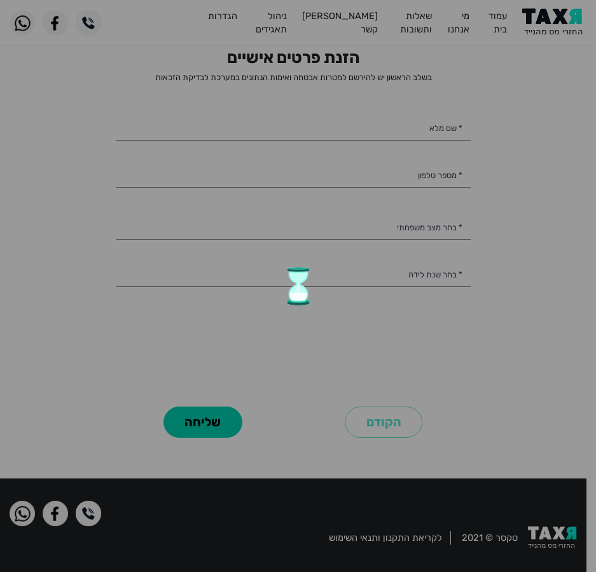
scroll to position [62, 0]
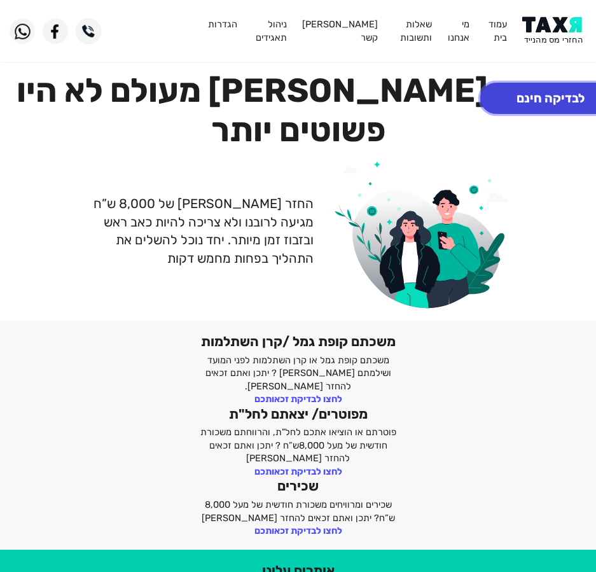
click at [527, 93] on button "לבדיקה חינם" at bounding box center [550, 98] width 141 height 31
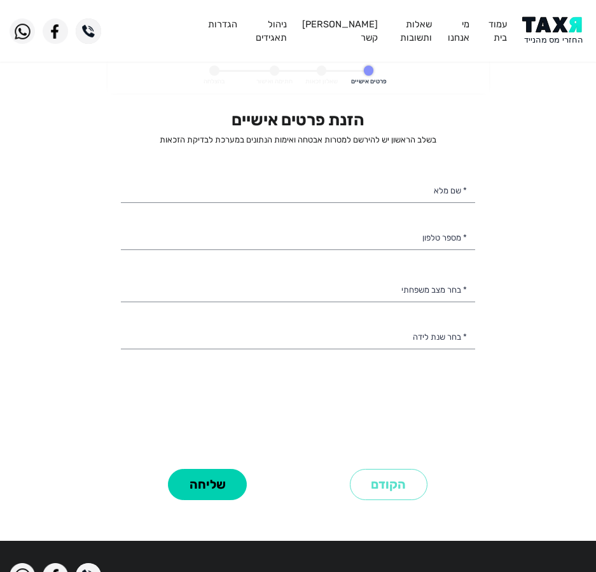
select select
click at [348, 172] on div "הזנת פרטים אישיים בשלב הראשון יש להירשם למטרות אבטחה ואימות הנתונים במערכת לבדי…" at bounding box center [298, 287] width 354 height 354
click at [347, 178] on input "* שם מלא" at bounding box center [298, 190] width 354 height 27
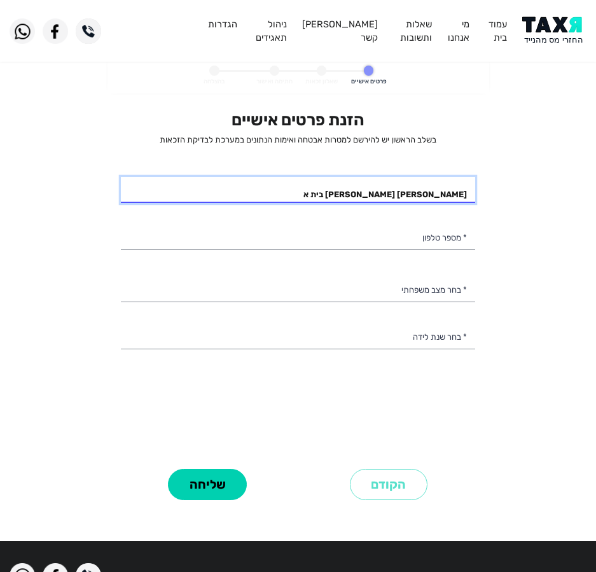
click at [358, 201] on input "[PERSON_NAME] [PERSON_NAME] בית א" at bounding box center [298, 190] width 354 height 27
type input "[PERSON_NAME] [PERSON_NAME] בית און"
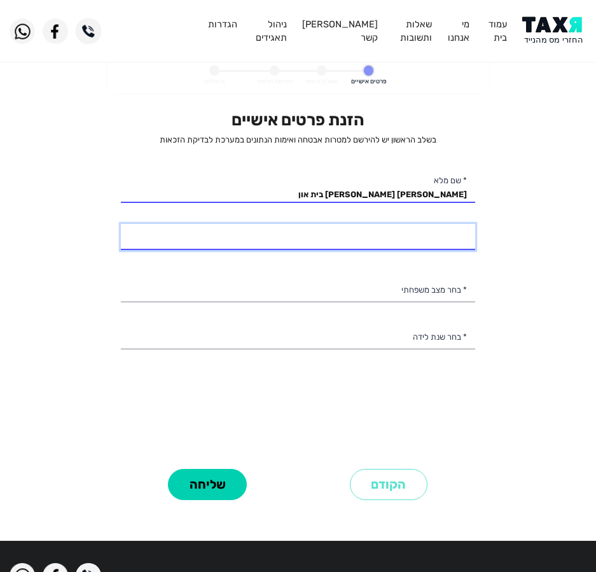
click at [424, 229] on input "* מספר טלפון" at bounding box center [298, 237] width 354 height 27
type input "052-8741859"
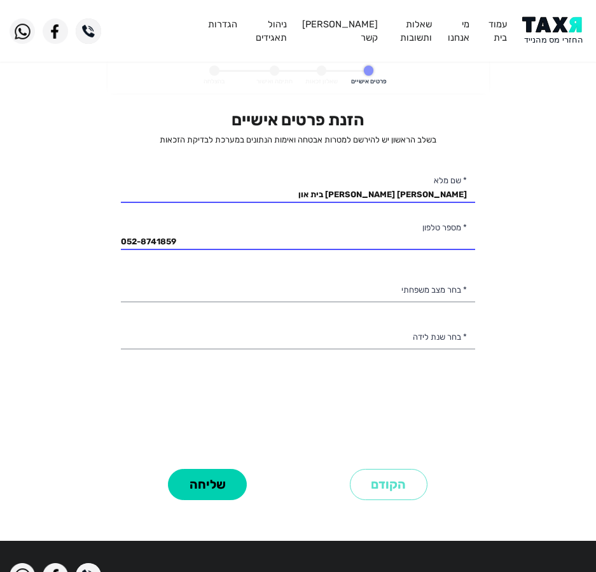
click at [347, 275] on div "הזנת פרטים אישיים בשלב הראשון יש להירשם למטרות אבטחה ואימות הנתונים במערכת לבדי…" at bounding box center [298, 287] width 354 height 354
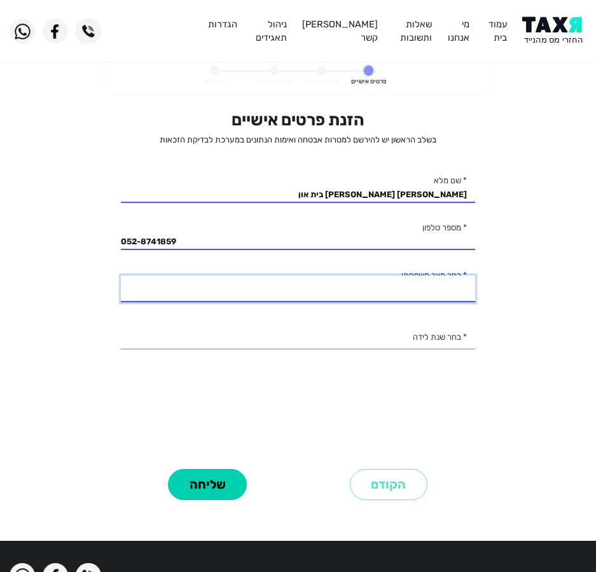
click at [345, 282] on select "רווק/ה נשוי/[PERSON_NAME]/ה אלמן/נה" at bounding box center [298, 289] width 354 height 27
select select "1: Single"
click at [121, 276] on select "רווק/ה נשוי/[PERSON_NAME]/ה אלמן/נה" at bounding box center [298, 289] width 354 height 27
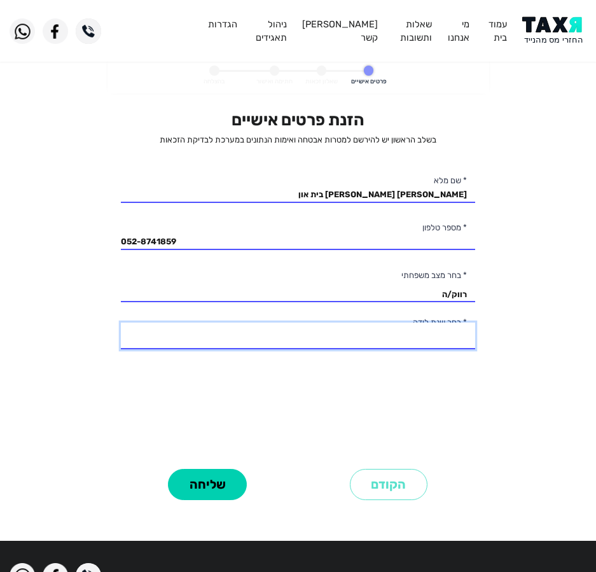
click at [385, 332] on select "2003 2002 2001 2000 1999 1998 1997 1996 1995 1994 1993 1992 1991 1990 1989 1988…" at bounding box center [298, 336] width 354 height 27
select select "2: 2002"
click at [121, 323] on select "2003 2002 2001 2000 1999 1998 1997 1996 1995 1994 1993 1992 1991 1990 1989 1988…" at bounding box center [298, 336] width 354 height 27
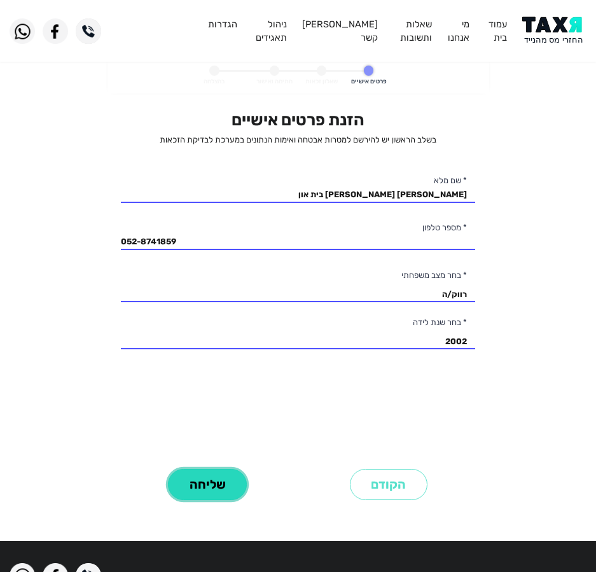
click at [214, 477] on button "שליחה" at bounding box center [207, 484] width 79 height 31
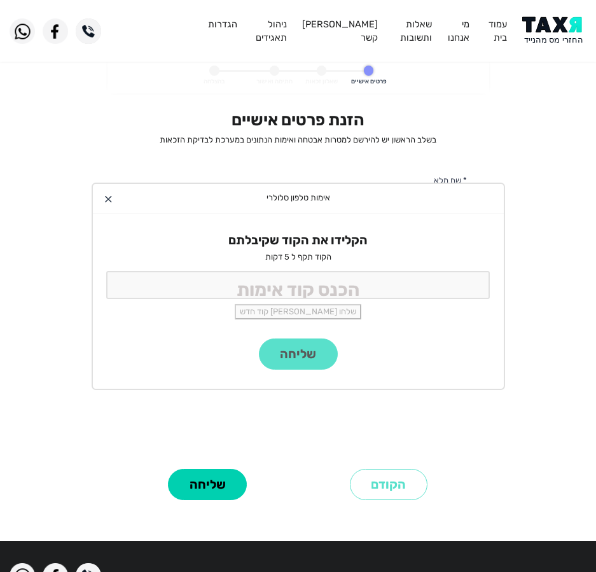
drag, startPoint x: 307, startPoint y: 267, endPoint x: 306, endPoint y: 278, distance: 10.8
click at [307, 267] on div "הקלידו את הקוד שקיבלתם הקוד תקף ל 5 דקות שלחו [PERSON_NAME] קוד חדש" at bounding box center [298, 276] width 411 height 125
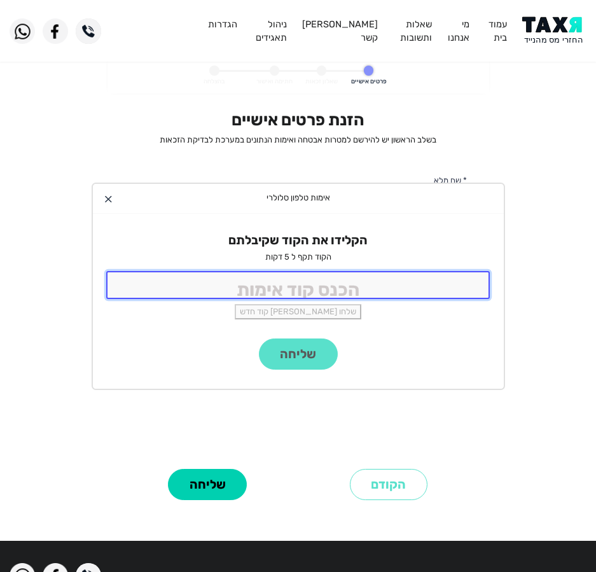
click at [306, 288] on input "tel" at bounding box center [298, 284] width 384 height 27
type input "9988"
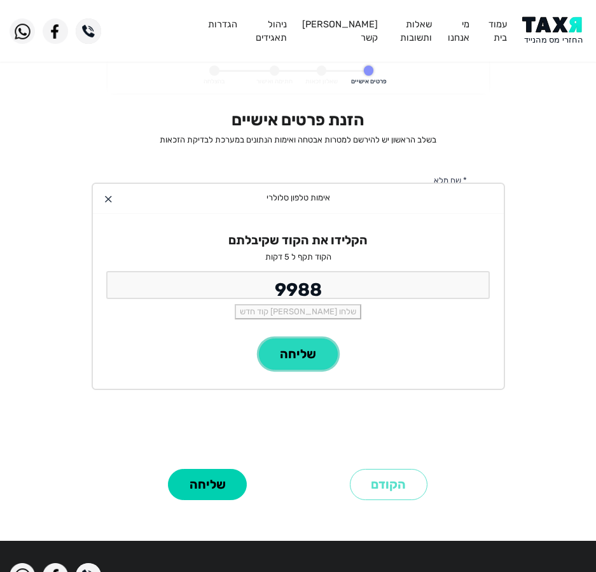
click at [297, 353] on button "שליחה" at bounding box center [298, 354] width 79 height 31
